Goal: Transaction & Acquisition: Purchase product/service

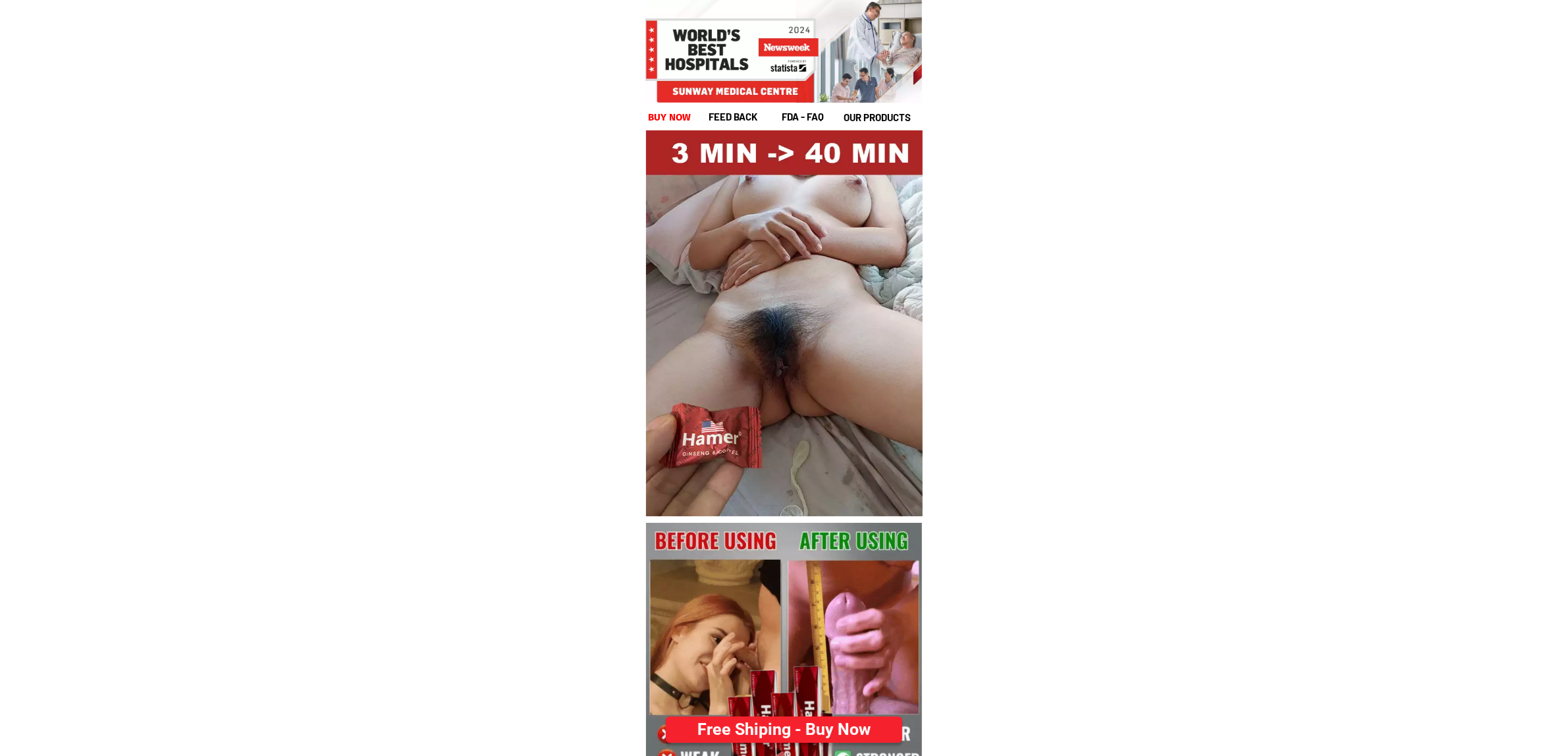
click at [736, 722] on div "Free Shiping - Buy Now" at bounding box center [784, 730] width 255 height 26
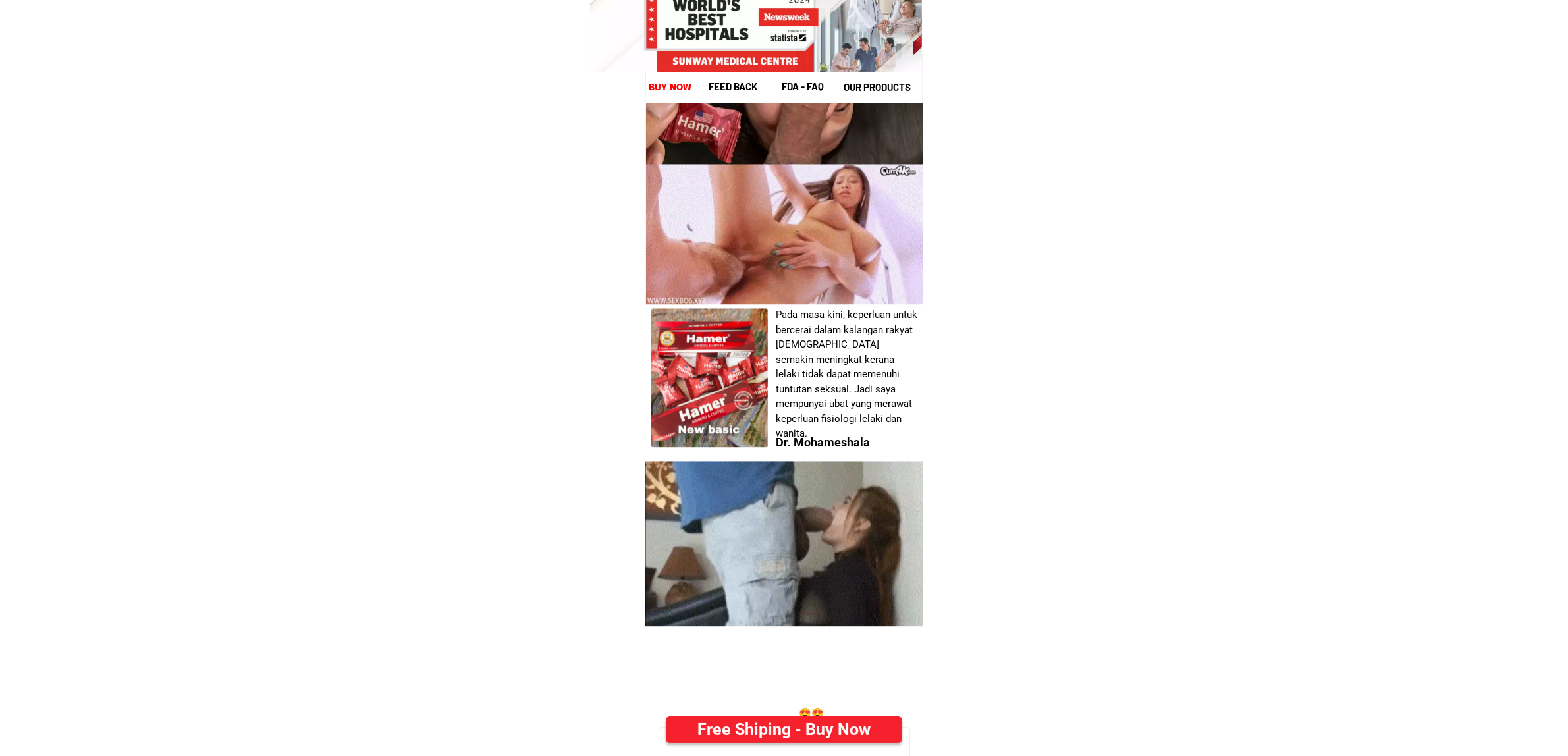
scroll to position [5118, 0]
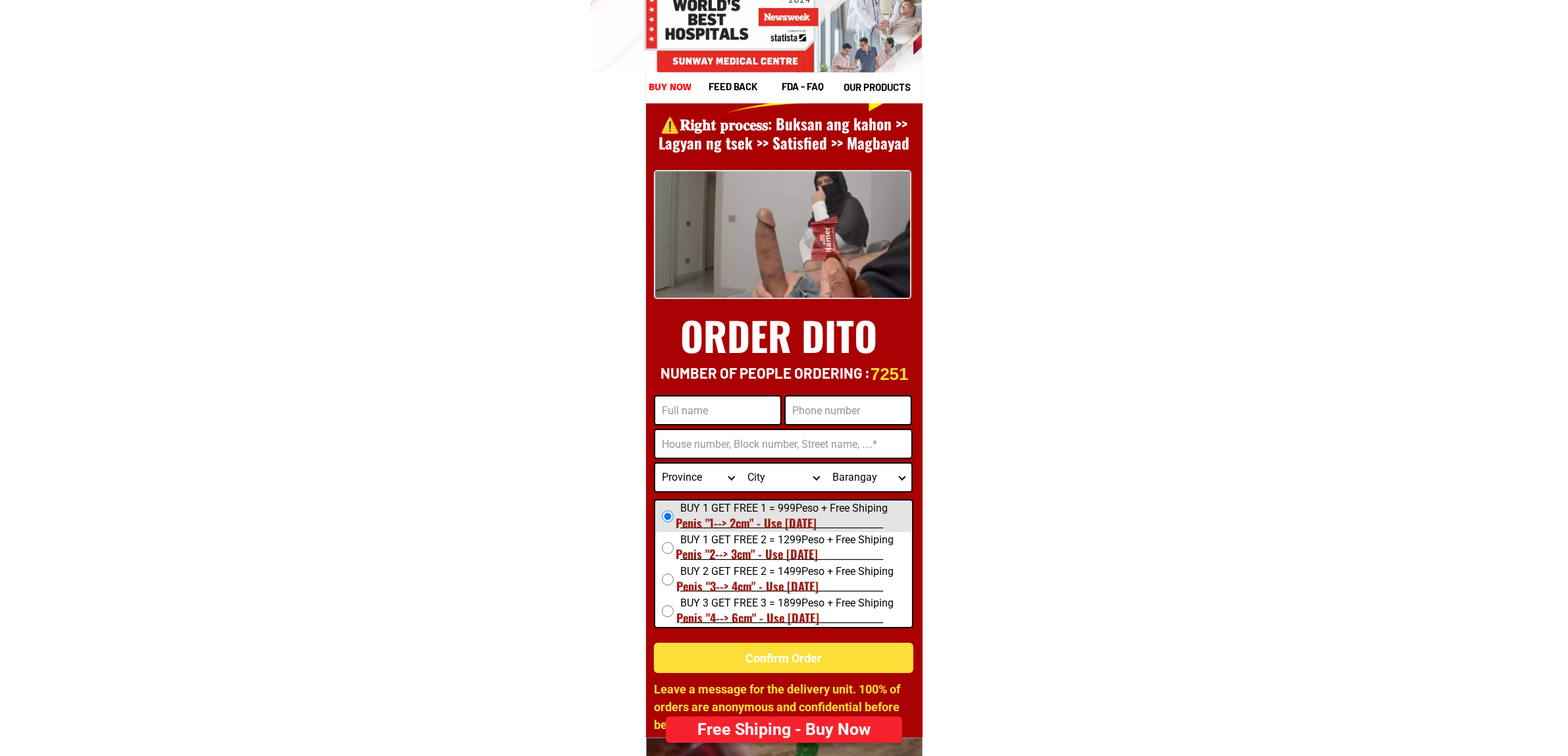
click at [705, 417] on input "Input full_name" at bounding box center [717, 411] width 125 height 28
paste input "[PERSON_NAME]"
type input "[PERSON_NAME]"
click at [822, 417] on input "Input phone_number" at bounding box center [848, 411] width 125 height 28
paste input "09177406972"
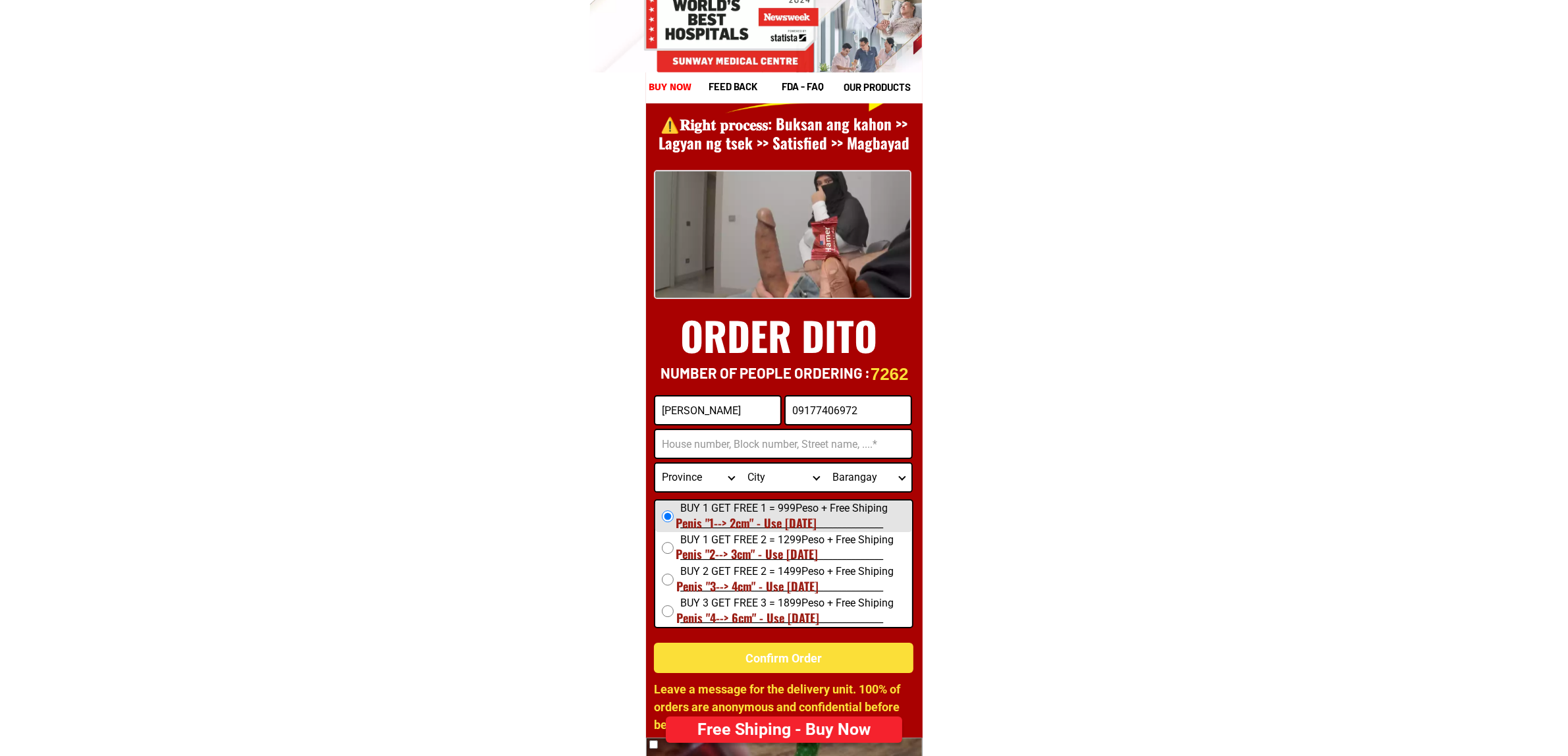
type input "09177406972"
click at [705, 435] on input "Input address" at bounding box center [783, 445] width 256 height 28
paste input "[GEOGRAPHIC_DATA] phase 6 calulut [GEOGRAPHIC_DATA]"
type input "[GEOGRAPHIC_DATA] phase 6 calulut [GEOGRAPHIC_DATA]"
type textarea "[GEOGRAPHIC_DATA] phase 6 calulut [GEOGRAPHIC_DATA]"
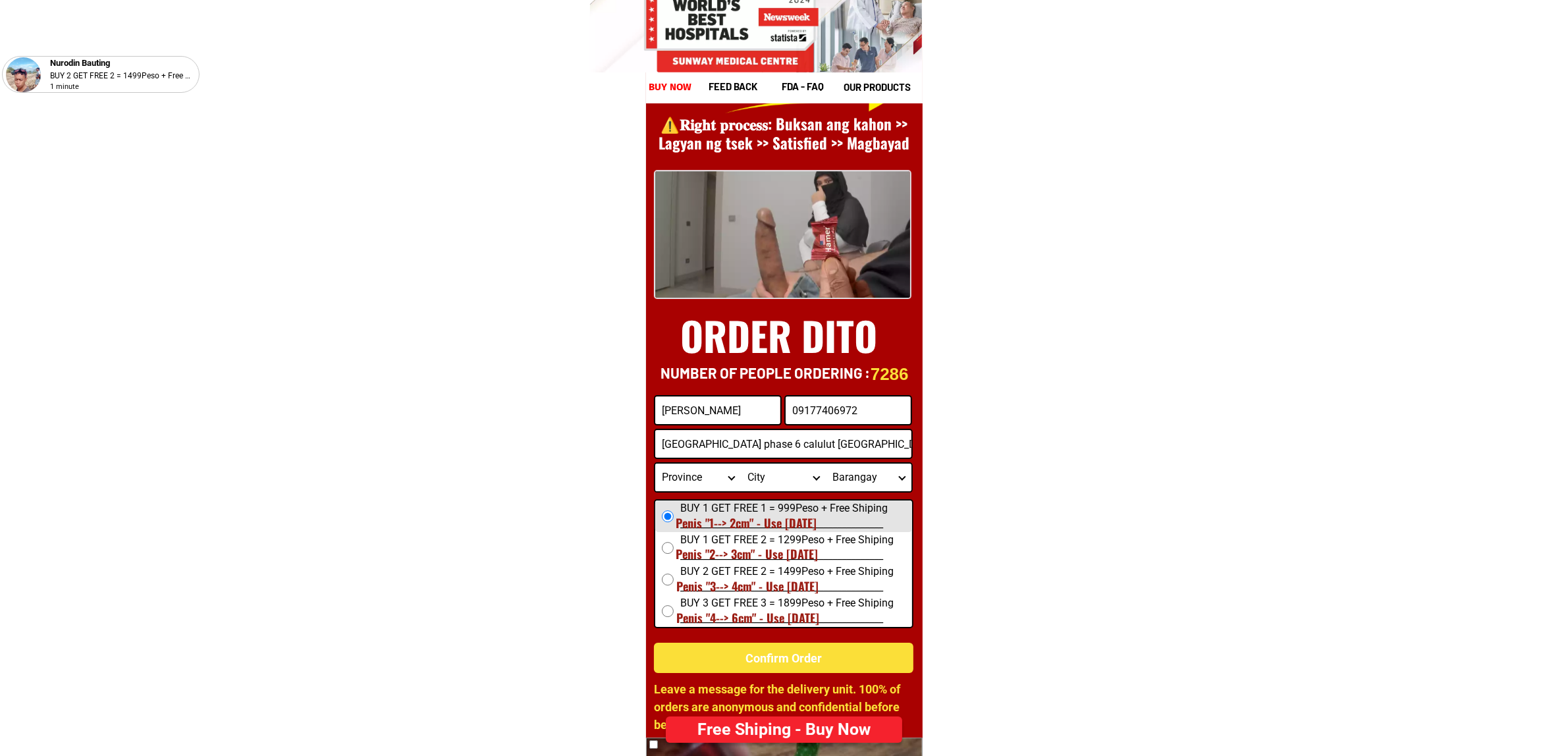
click at [722, 449] on input "[GEOGRAPHIC_DATA] phase 6 calulut [GEOGRAPHIC_DATA]" at bounding box center [783, 445] width 256 height 28
paste input "St., [GEOGRAPHIC_DATA], [GEOGRAPHIC_DATA], [GEOGRAPHIC_DATA]"
type input "Chico St., [GEOGRAPHIC_DATA], [GEOGRAPHIC_DATA], [GEOGRAPHIC_DATA]"
click at [749, 506] on span "BUY 1 GET FREE 1 = 999Peso + Free Shiping _____________________________________…" at bounding box center [796, 516] width 232 height 32
click at [674, 511] on input "BUY 1 GET FREE 1 = 999Peso + Free Shiping _____________________________________…" at bounding box center [667, 516] width 12 height 12
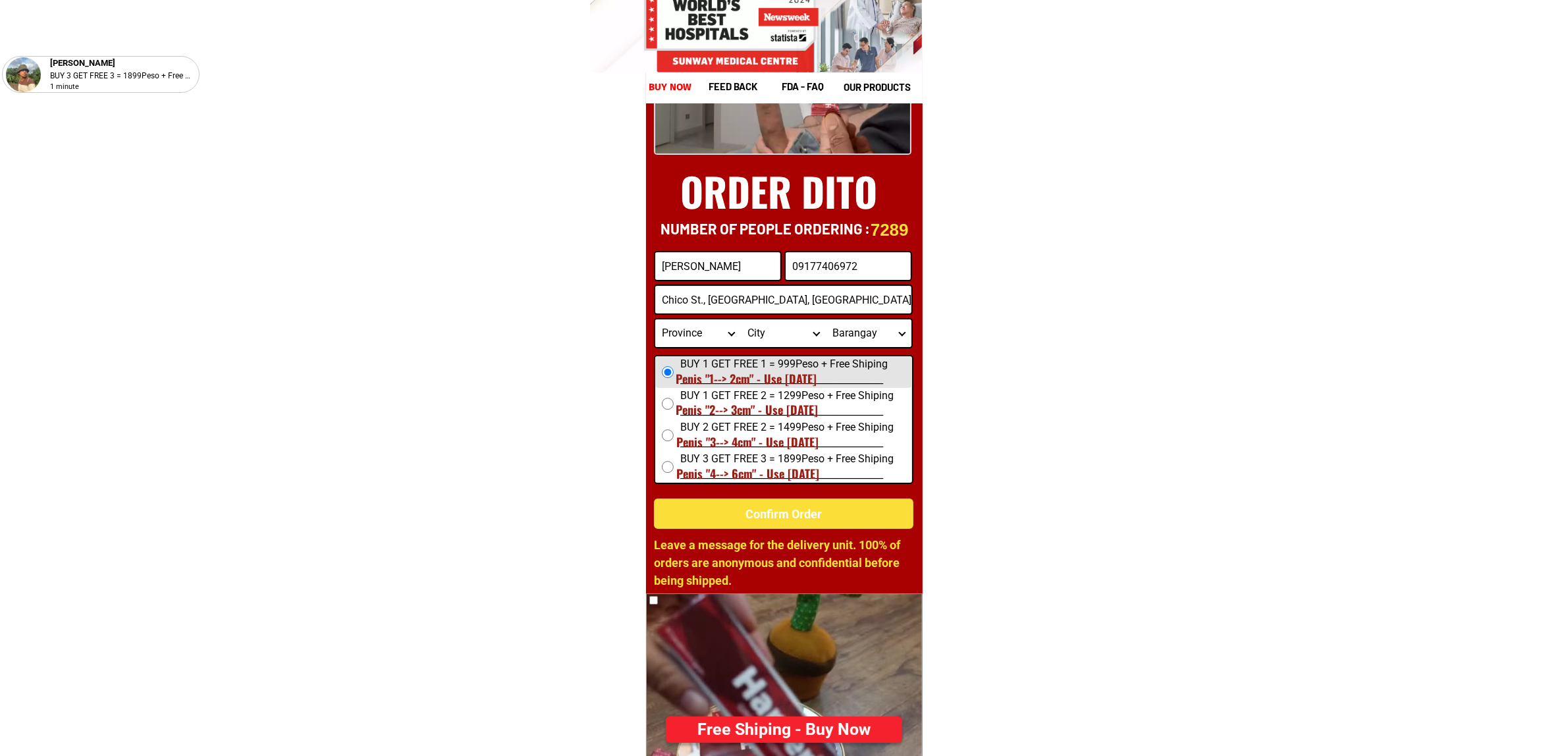
scroll to position [5282, 0]
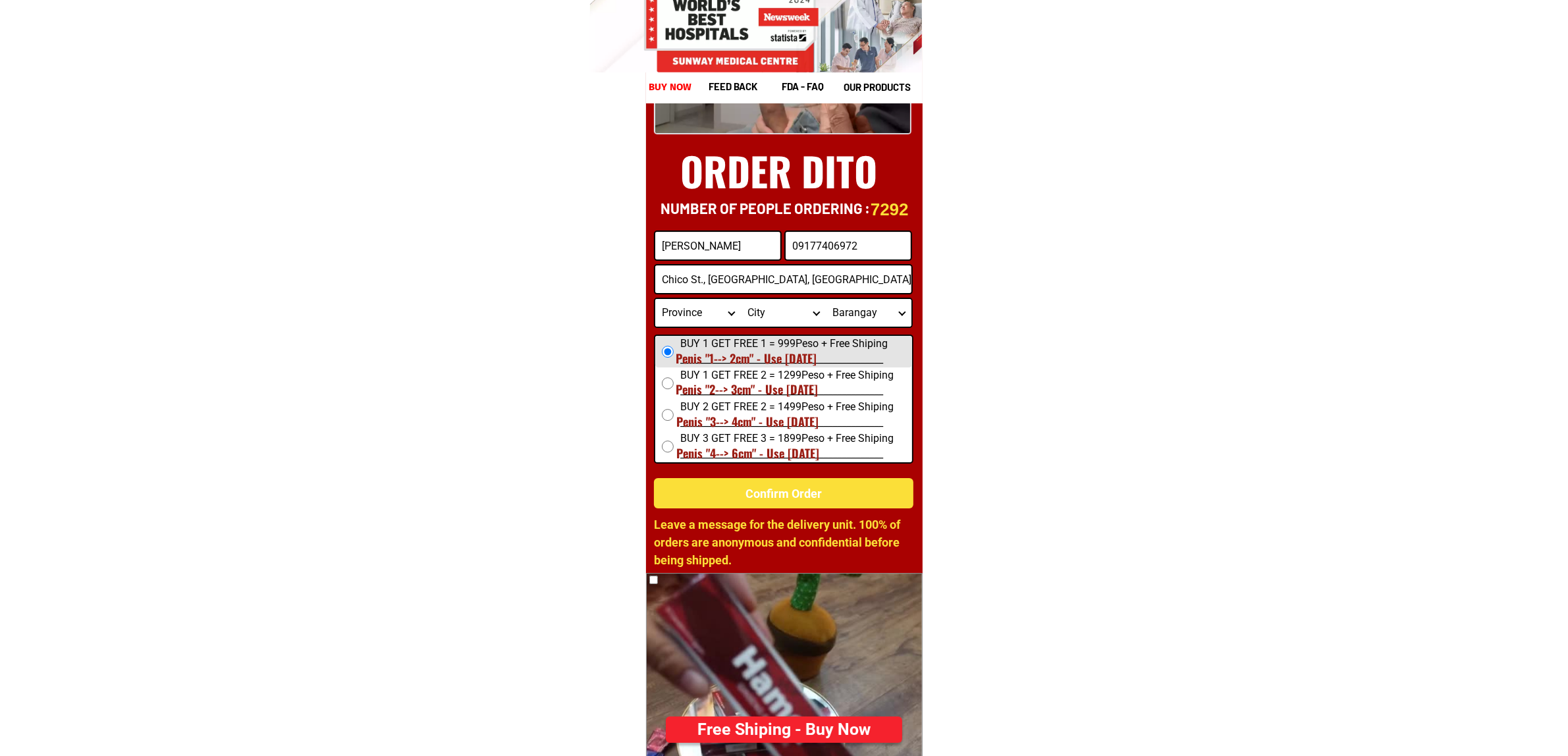
click at [674, 308] on select "Province [GEOGRAPHIC_DATA] [GEOGRAPHIC_DATA] [GEOGRAPHIC_DATA] [GEOGRAPHIC_DATA…" at bounding box center [698, 313] width 86 height 28
drag, startPoint x: 1216, startPoint y: 419, endPoint x: 1202, endPoint y: 403, distance: 21.3
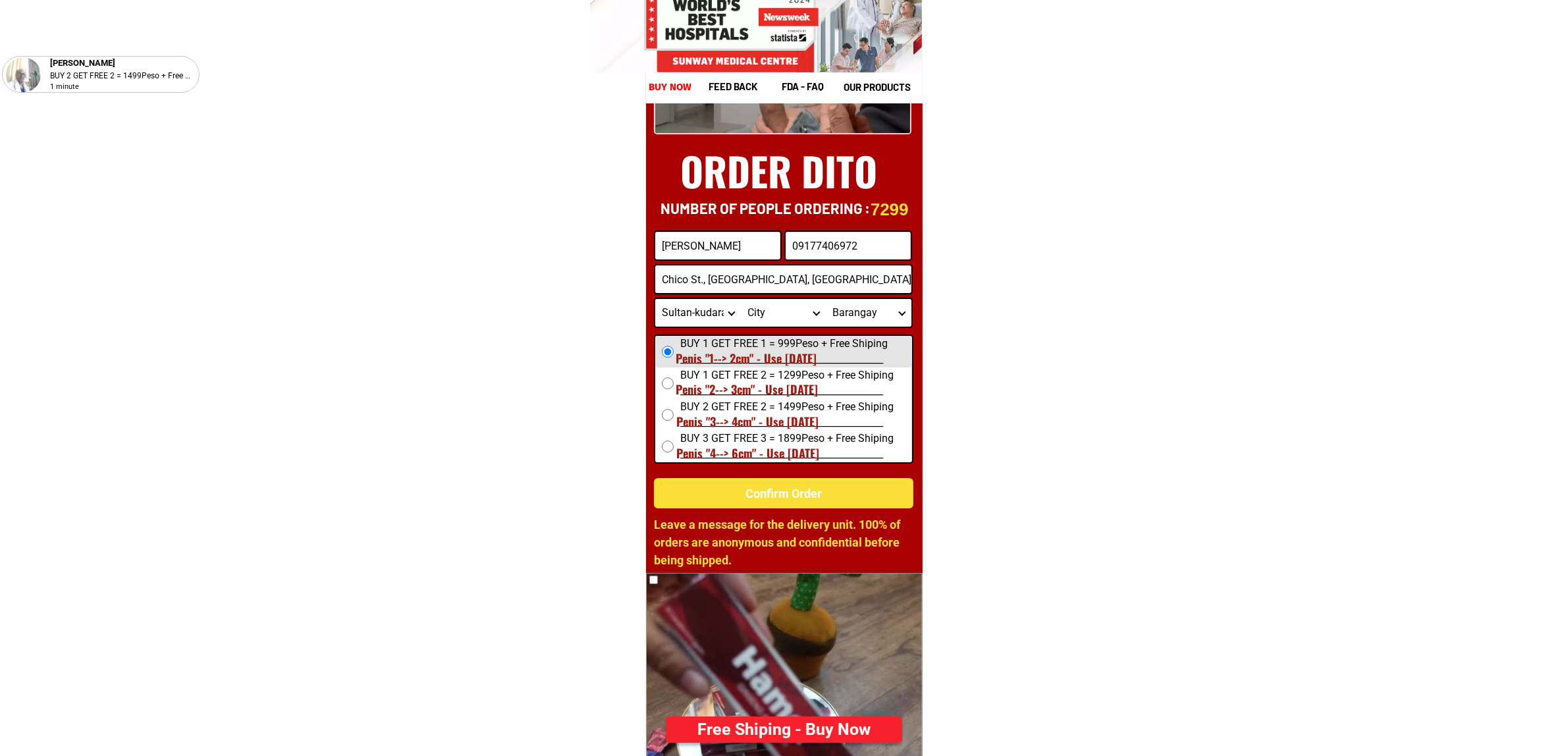
click at [840, 274] on input "Chico St., [GEOGRAPHIC_DATA], [GEOGRAPHIC_DATA], [GEOGRAPHIC_DATA]" at bounding box center [783, 280] width 256 height 28
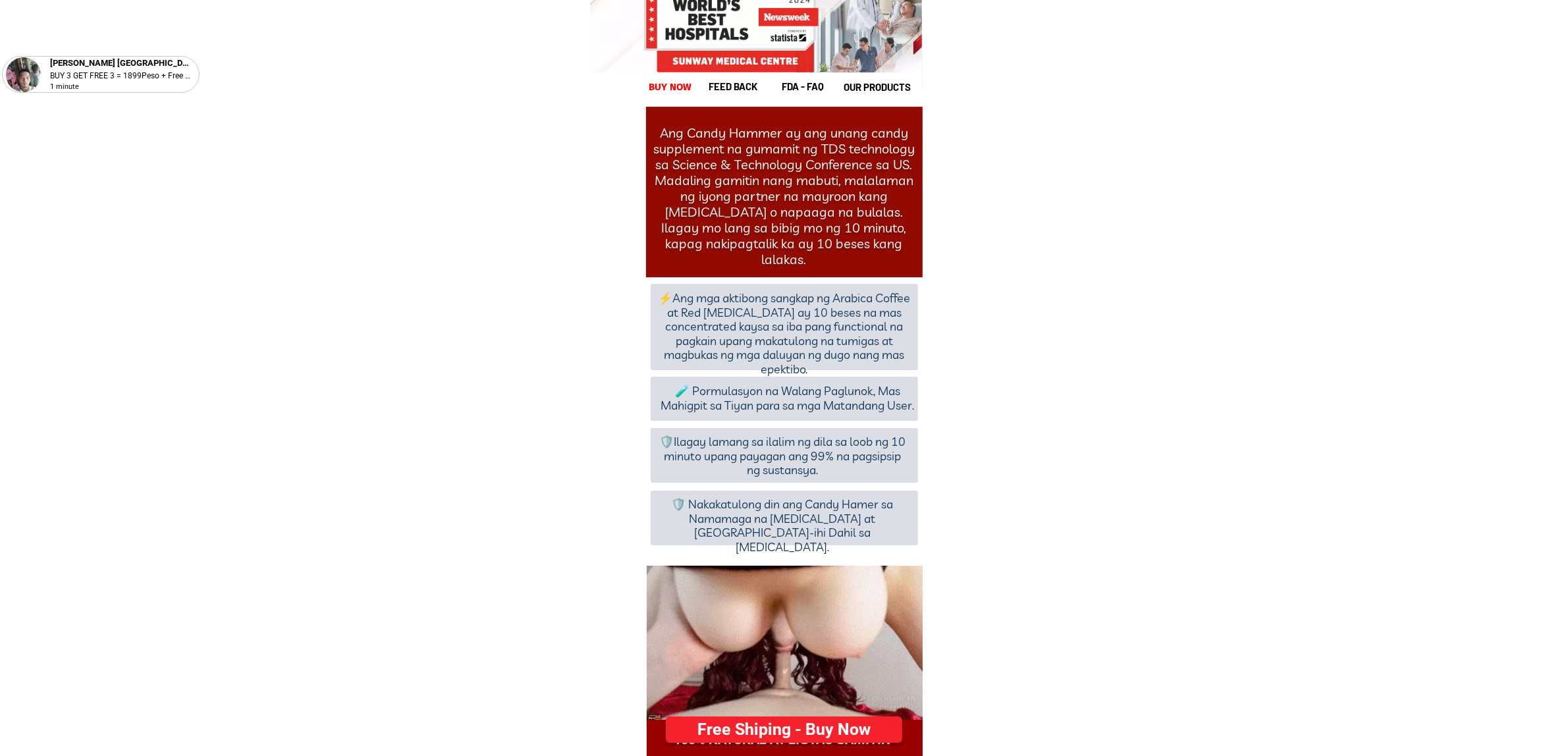
scroll to position [11956, 0]
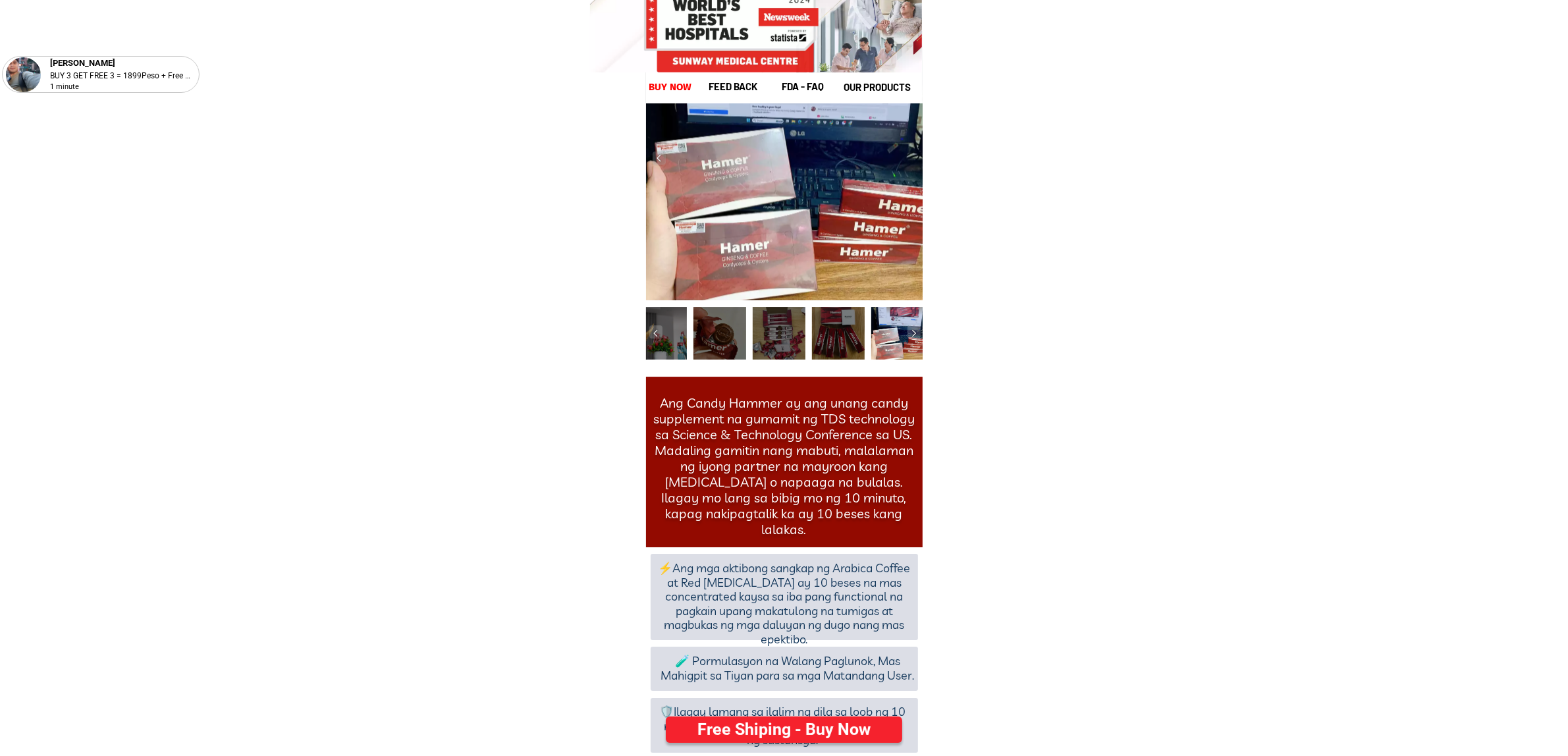
click at [764, 752] on div at bounding box center [784, 725] width 267 height 55
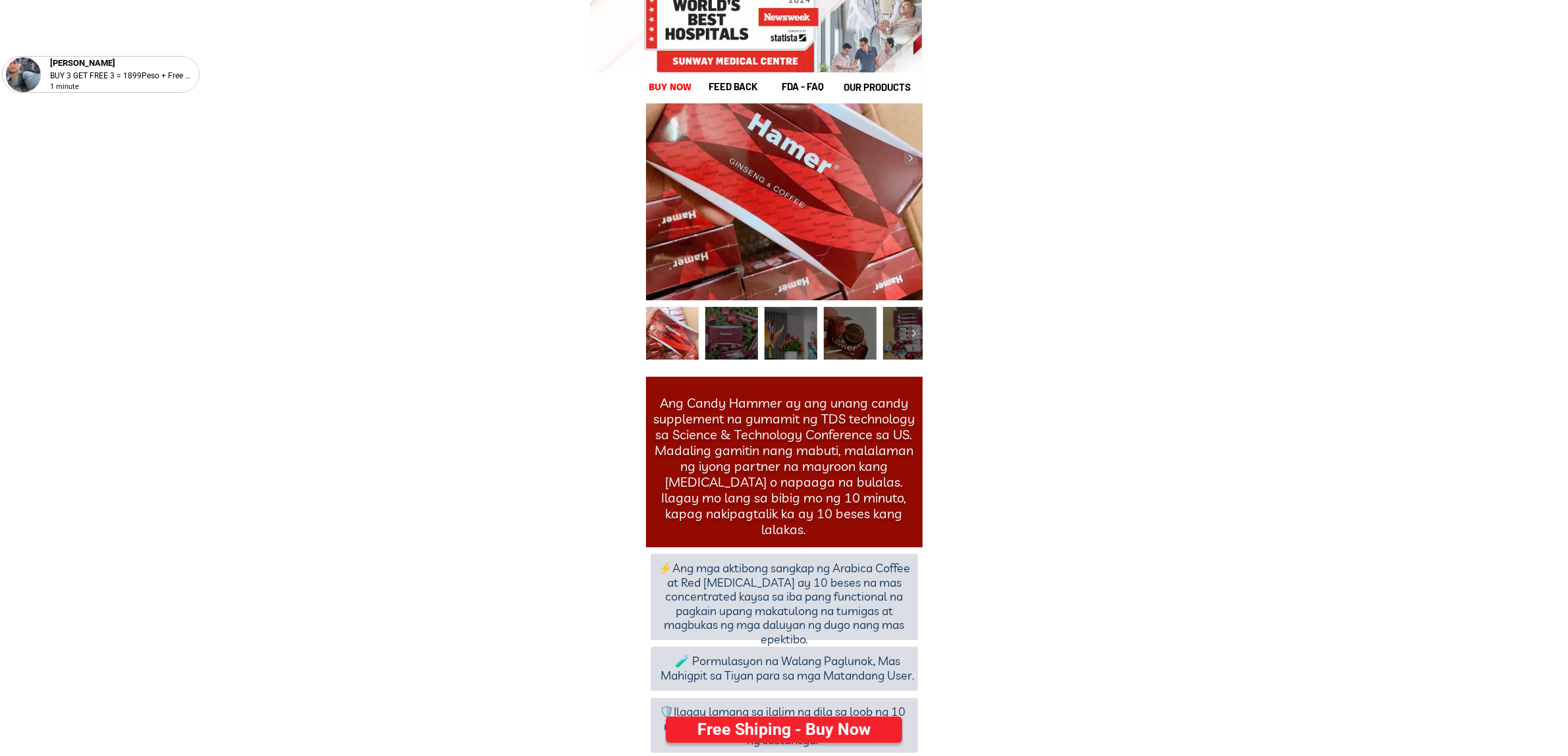
click at [755, 744] on div "Free Shiping - Buy Now" at bounding box center [784, 730] width 251 height 28
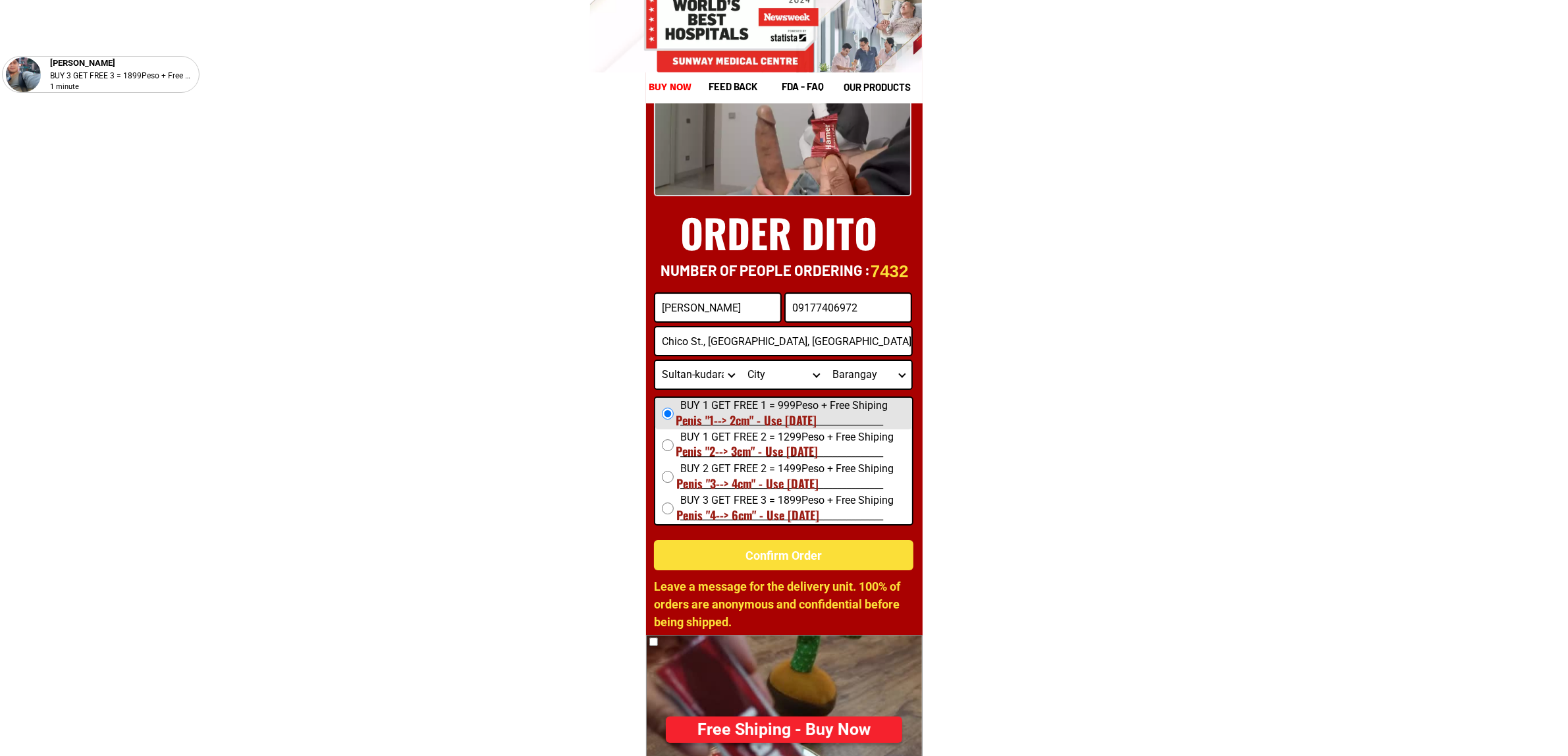
scroll to position [5121, 0]
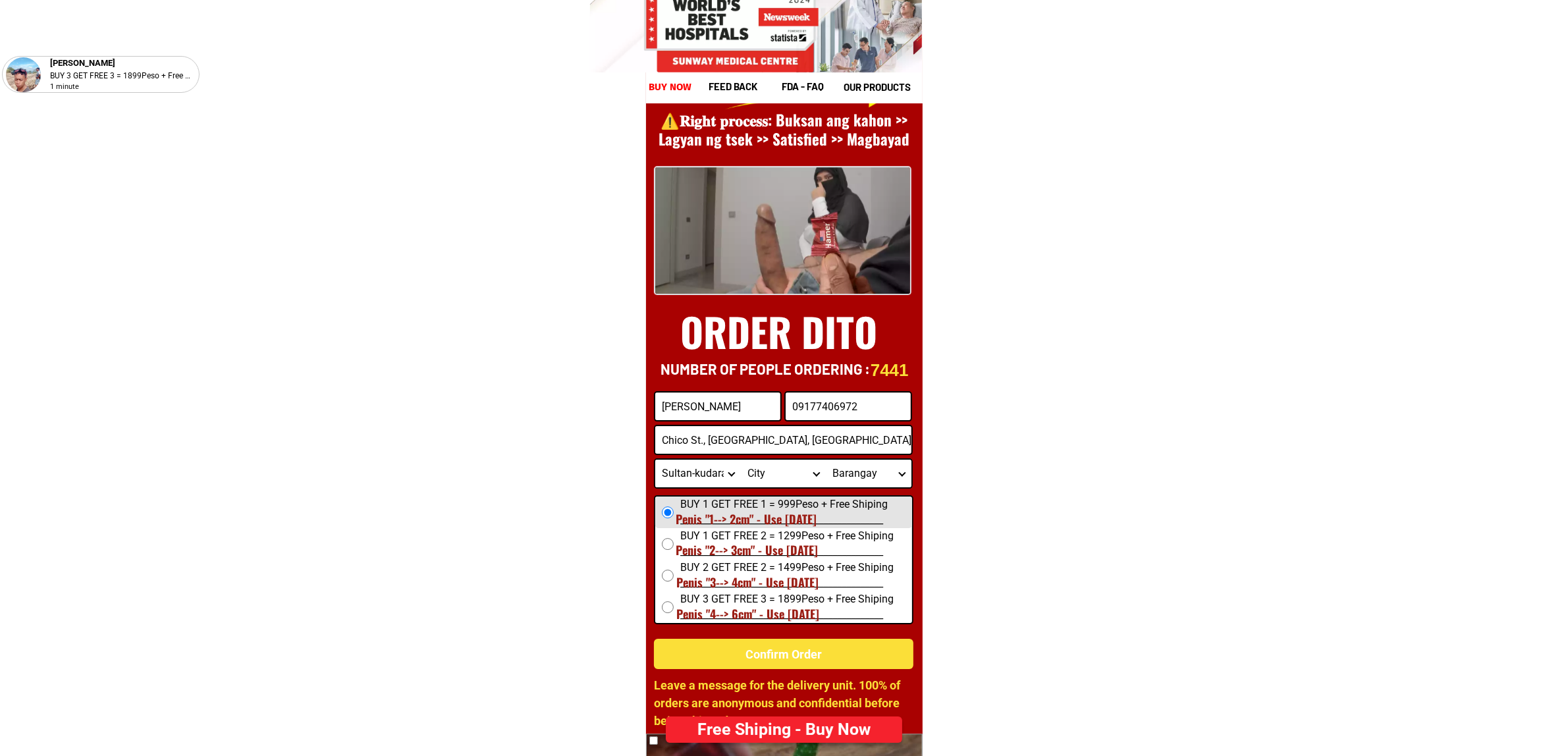
click at [690, 469] on select "Province [GEOGRAPHIC_DATA] [GEOGRAPHIC_DATA] [GEOGRAPHIC_DATA] [GEOGRAPHIC_DATA…" at bounding box center [698, 474] width 86 height 28
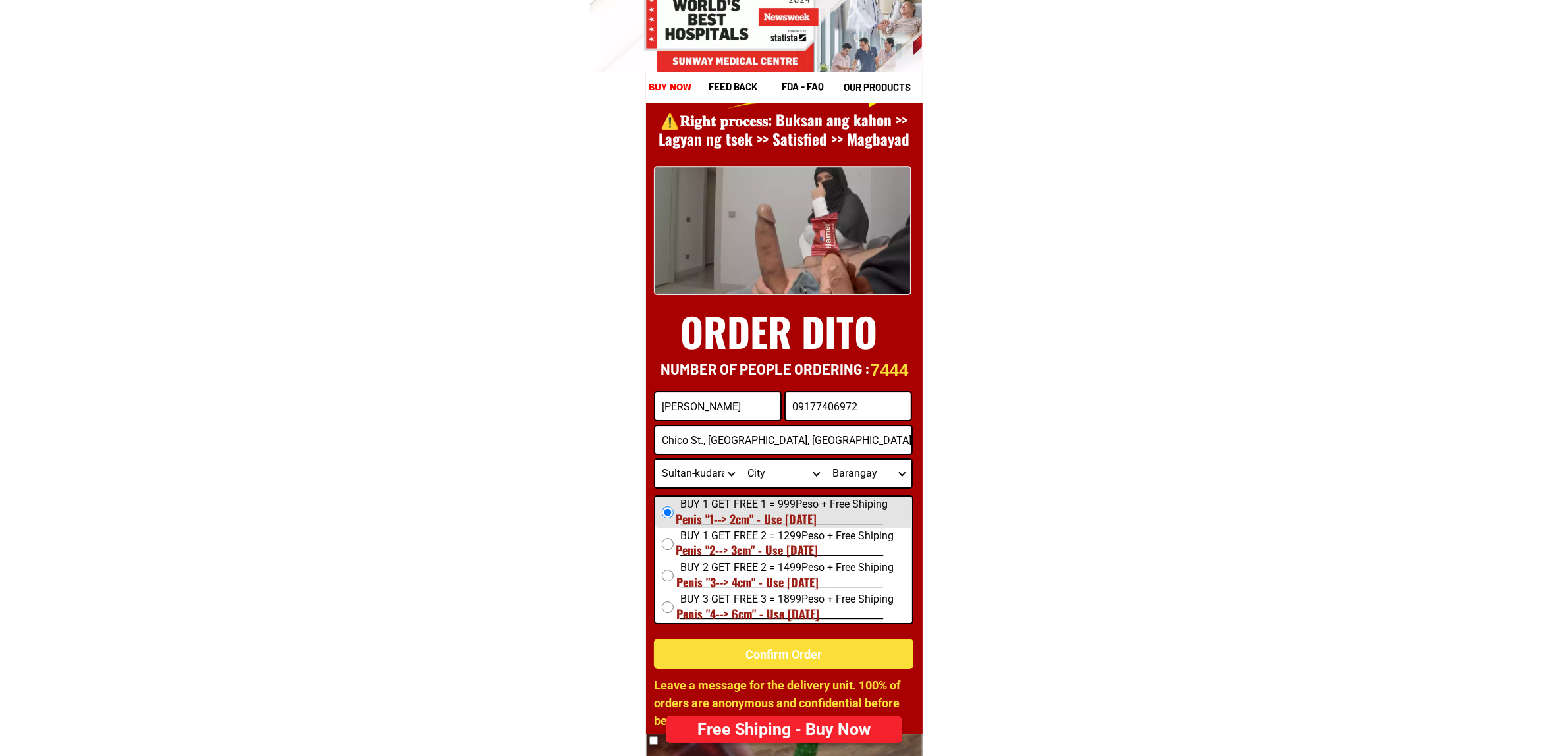
select select "63_779"
click at [655, 460] on select "Province [GEOGRAPHIC_DATA] [GEOGRAPHIC_DATA] [GEOGRAPHIC_DATA] [GEOGRAPHIC_DATA…" at bounding box center [698, 474] width 86 height 28
click at [771, 475] on select "City [GEOGRAPHIC_DATA]-city [GEOGRAPHIC_DATA] Arayat Bacolor [GEOGRAPHIC_DATA] …" at bounding box center [784, 474] width 86 height 28
select select "63_7797518"
click at [741, 460] on select "City [GEOGRAPHIC_DATA]-city [GEOGRAPHIC_DATA] Arayat Bacolor [GEOGRAPHIC_DATA] …" at bounding box center [784, 474] width 86 height 28
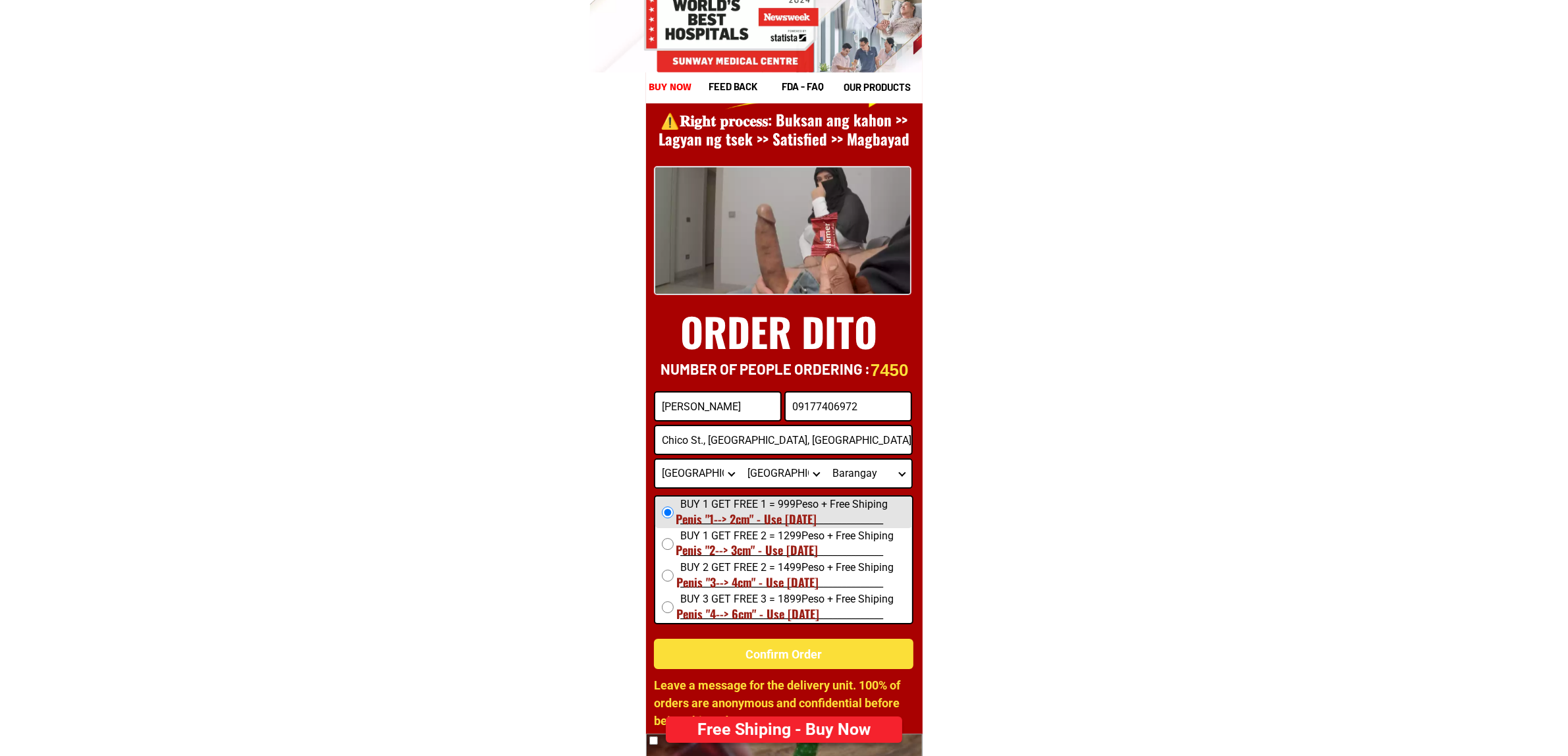
click at [862, 438] on input "Chico St., [GEOGRAPHIC_DATA], [GEOGRAPHIC_DATA], [GEOGRAPHIC_DATA]" at bounding box center [783, 440] width 256 height 28
click at [814, 479] on select "City [GEOGRAPHIC_DATA]-city [GEOGRAPHIC_DATA] Arayat Bacolor [GEOGRAPHIC_DATA] …" at bounding box center [784, 474] width 86 height 28
drag, startPoint x: 817, startPoint y: 479, endPoint x: 830, endPoint y: 480, distance: 13.0
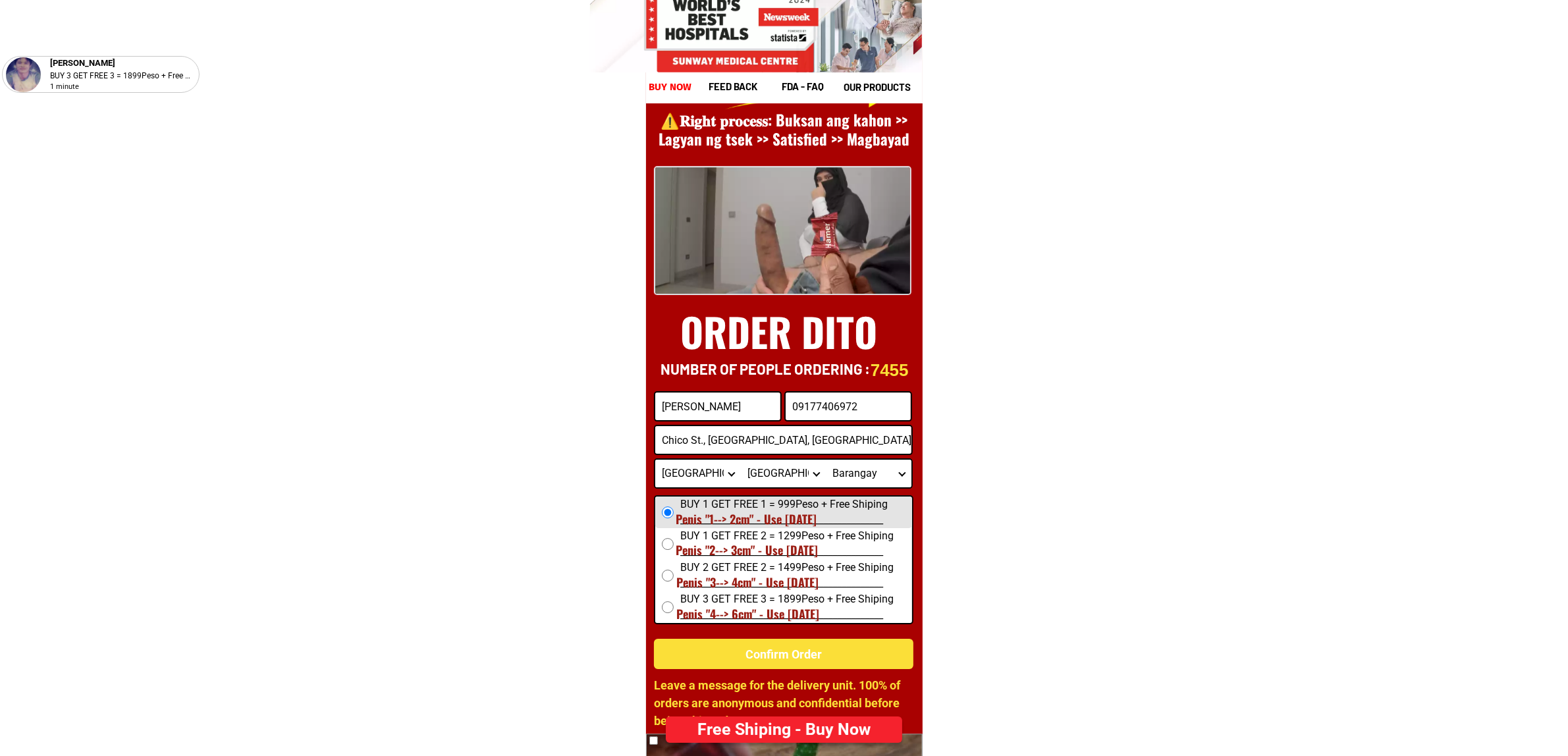
click at [817, 479] on select "City [GEOGRAPHIC_DATA]-city [GEOGRAPHIC_DATA] Arayat Bacolor [GEOGRAPHIC_DATA] …" at bounding box center [784, 474] width 86 height 28
click at [877, 482] on select "Barangay Alasas Baliti Bulaon Calulut [GEOGRAPHIC_DATA] Del pilar Del rosario D…" at bounding box center [868, 474] width 86 height 28
select select "63_77975183017"
click at [825, 460] on select "Barangay Alasas Baliti Bulaon Calulut [GEOGRAPHIC_DATA] Del pilar Del rosario D…" at bounding box center [868, 474] width 86 height 28
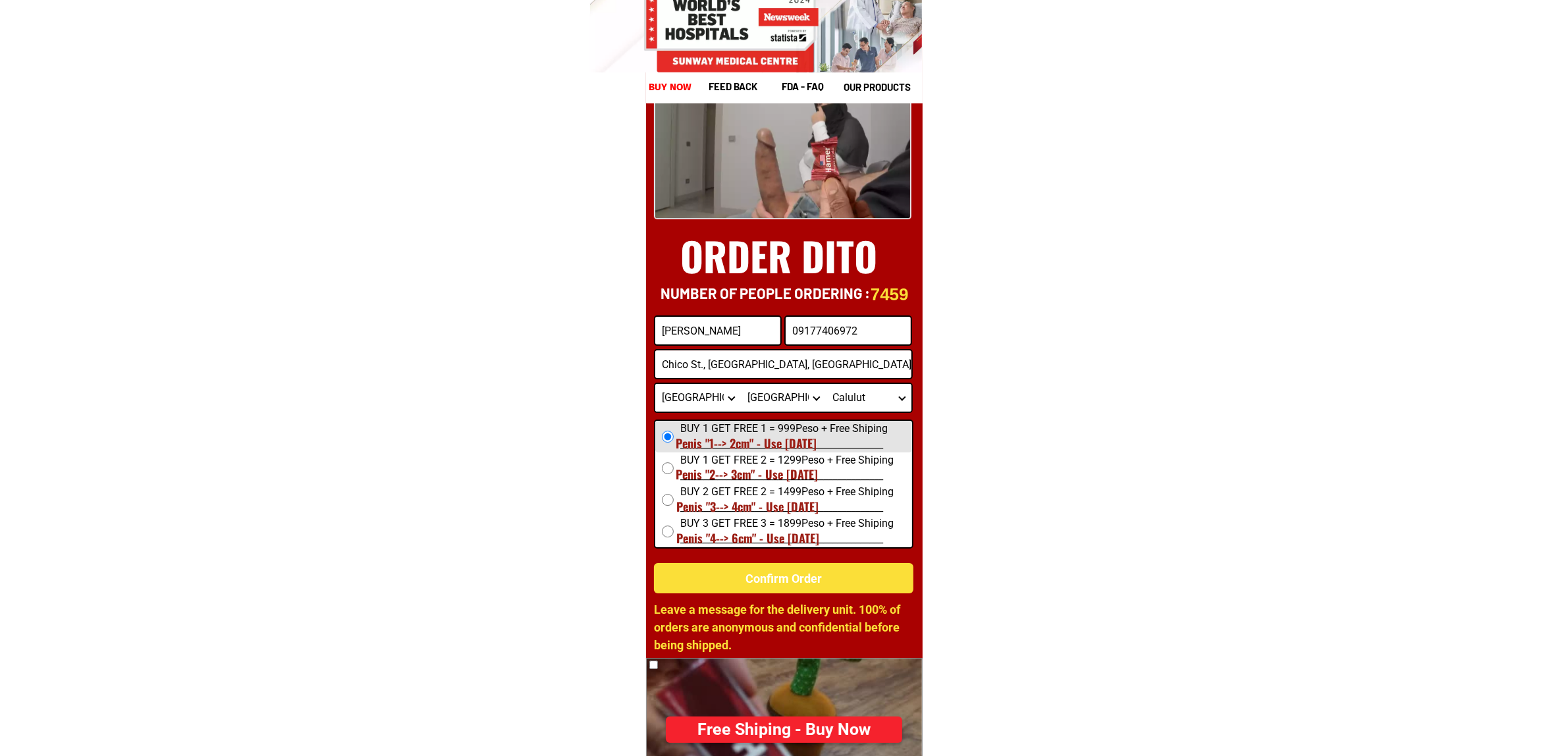
scroll to position [5203, 0]
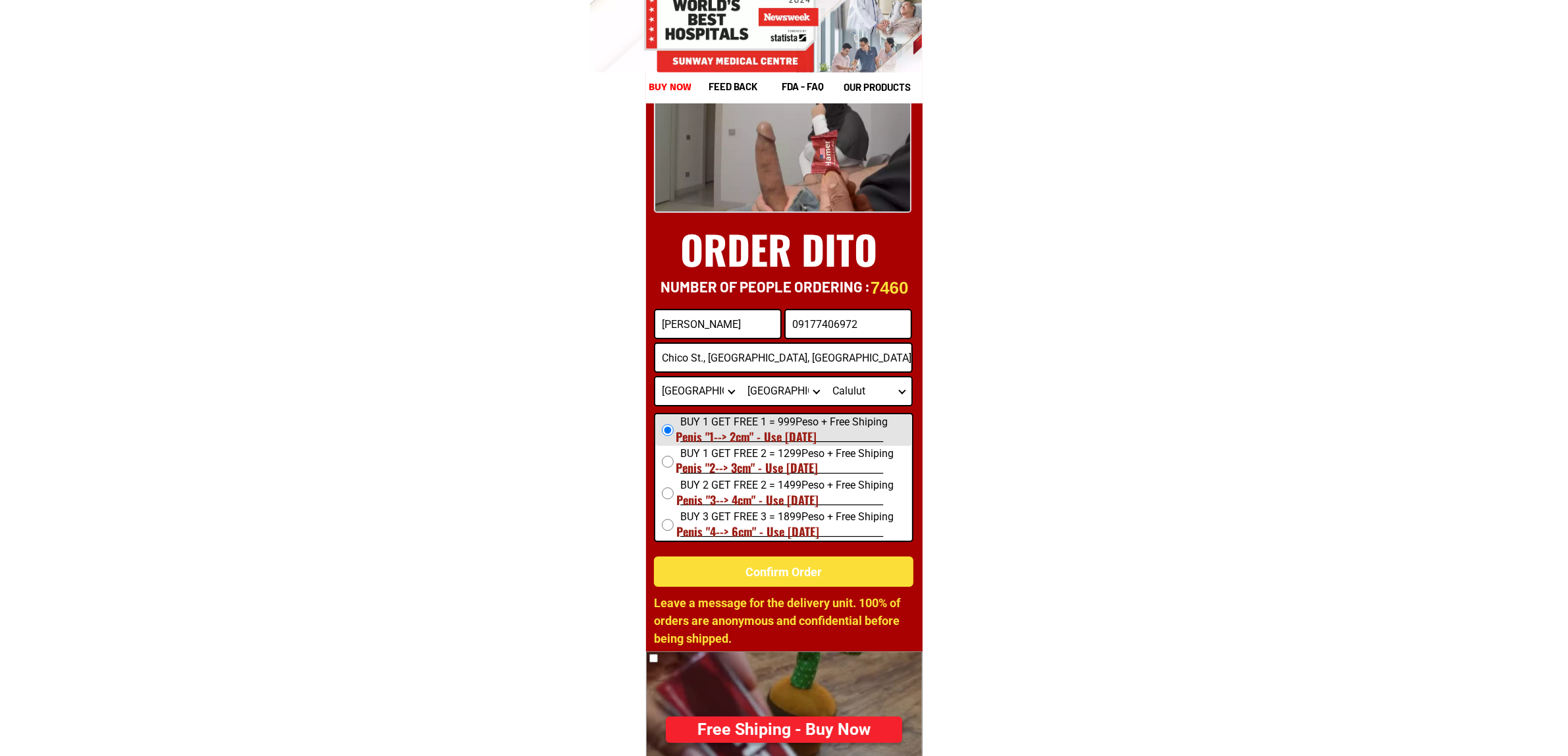
click at [835, 567] on div "Confirm Order" at bounding box center [784, 572] width 273 height 19
radio input "true"
